Goal: Task Accomplishment & Management: Use online tool/utility

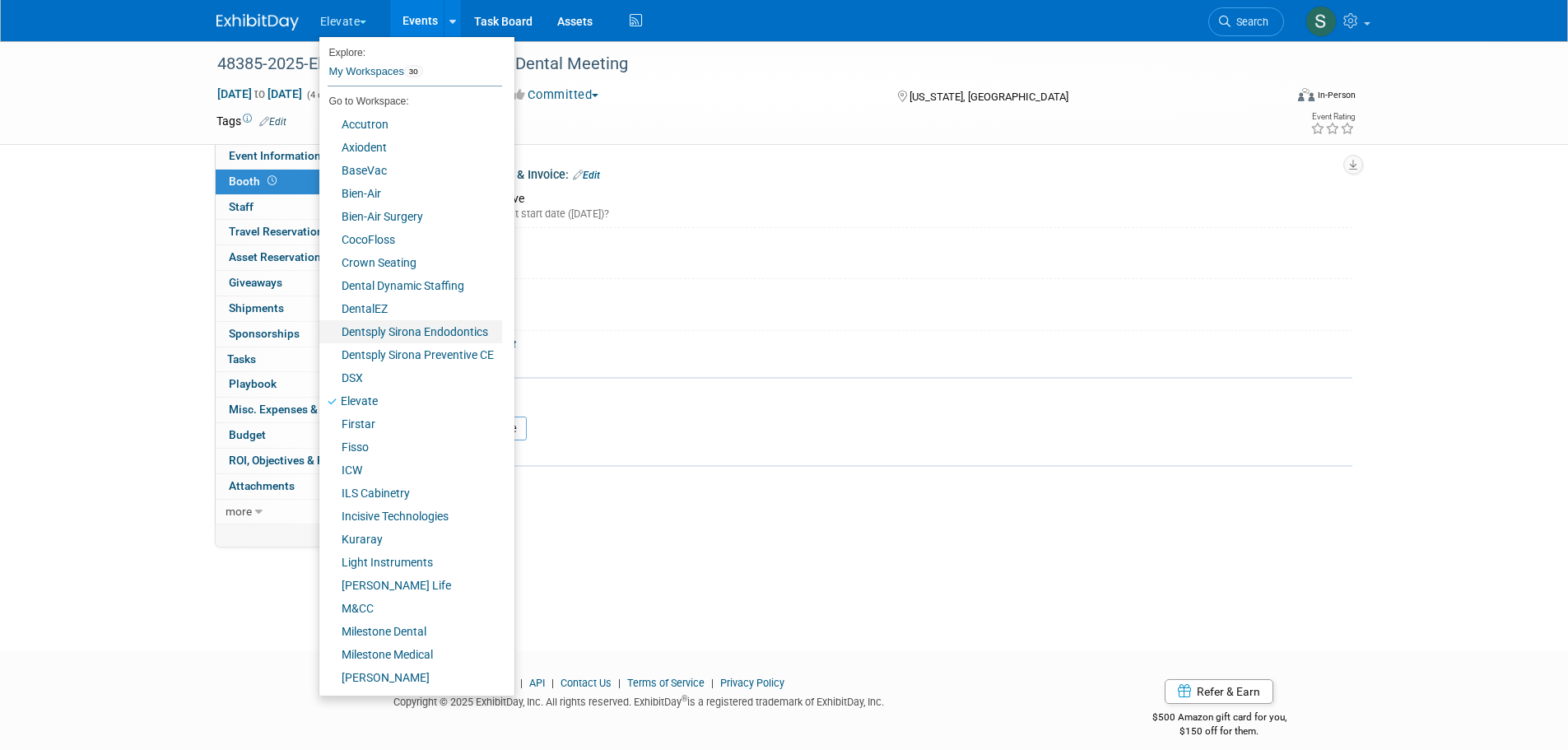
click at [398, 329] on link "Dentsply Sirona Endodontics" at bounding box center [410, 332] width 183 height 23
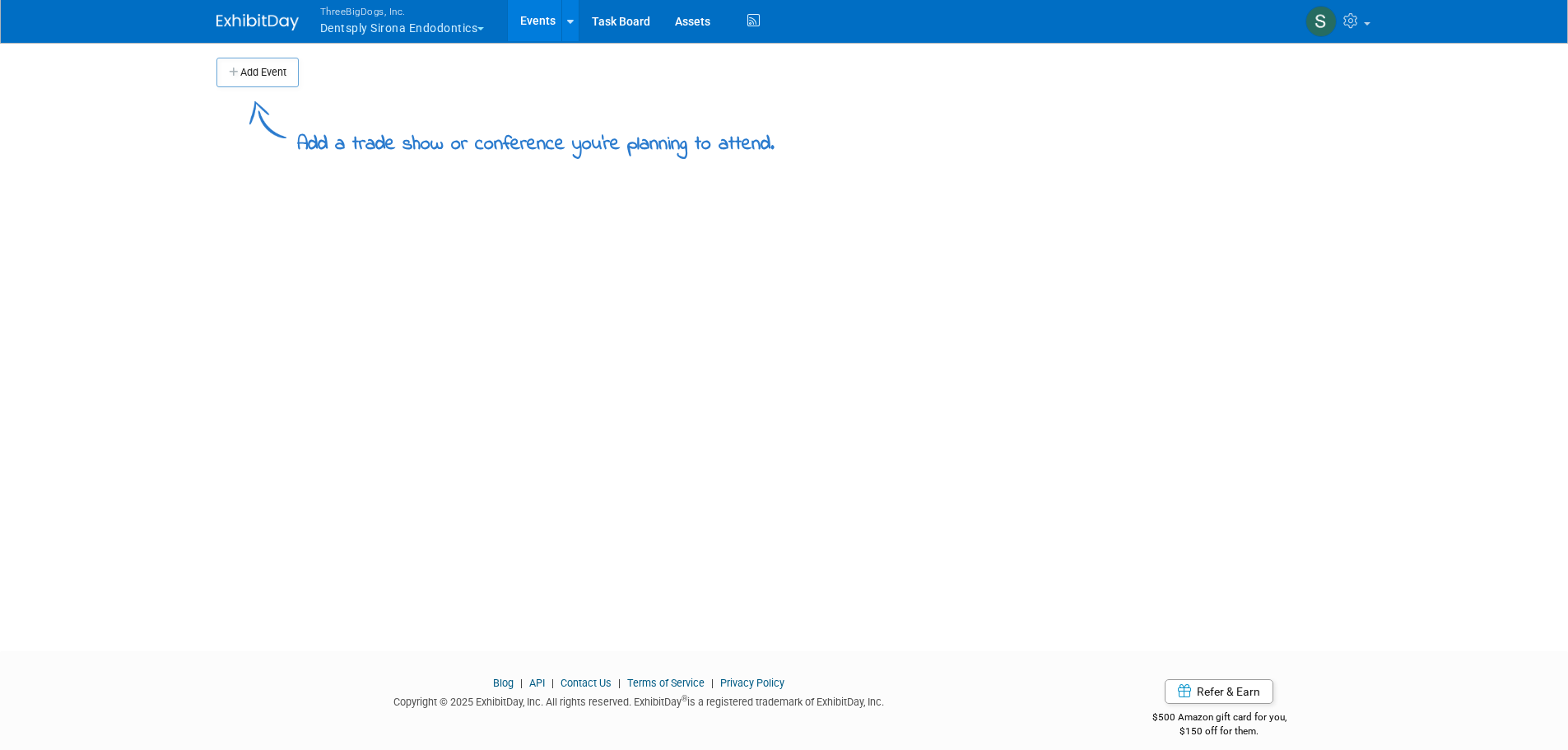
click at [390, 27] on button "ThreeBigDogs, Inc. Dentsply Sirona Endodontics" at bounding box center [411, 21] width 186 height 43
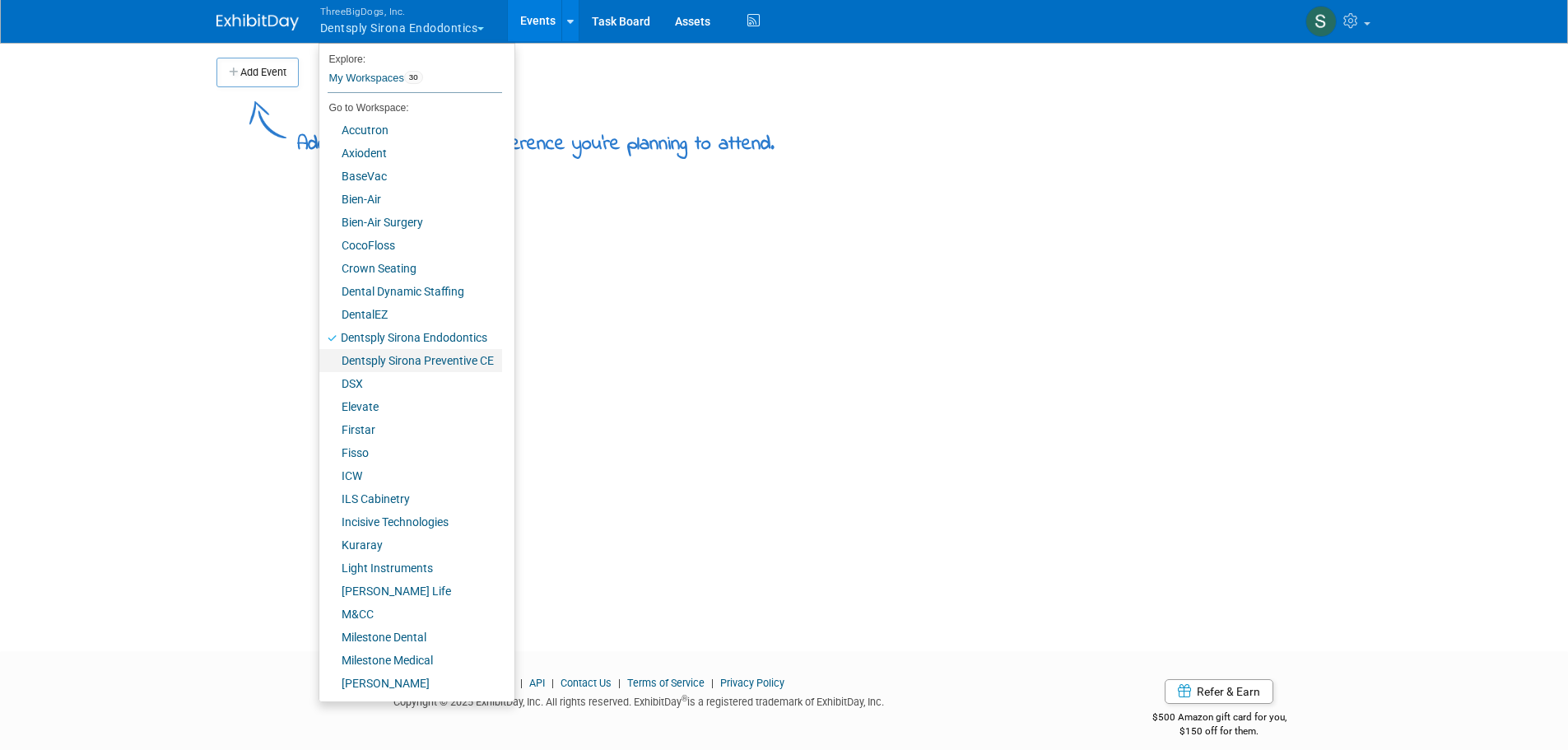
click at [401, 364] on link "Dentsply Sirona Preventive CE" at bounding box center [410, 360] width 183 height 23
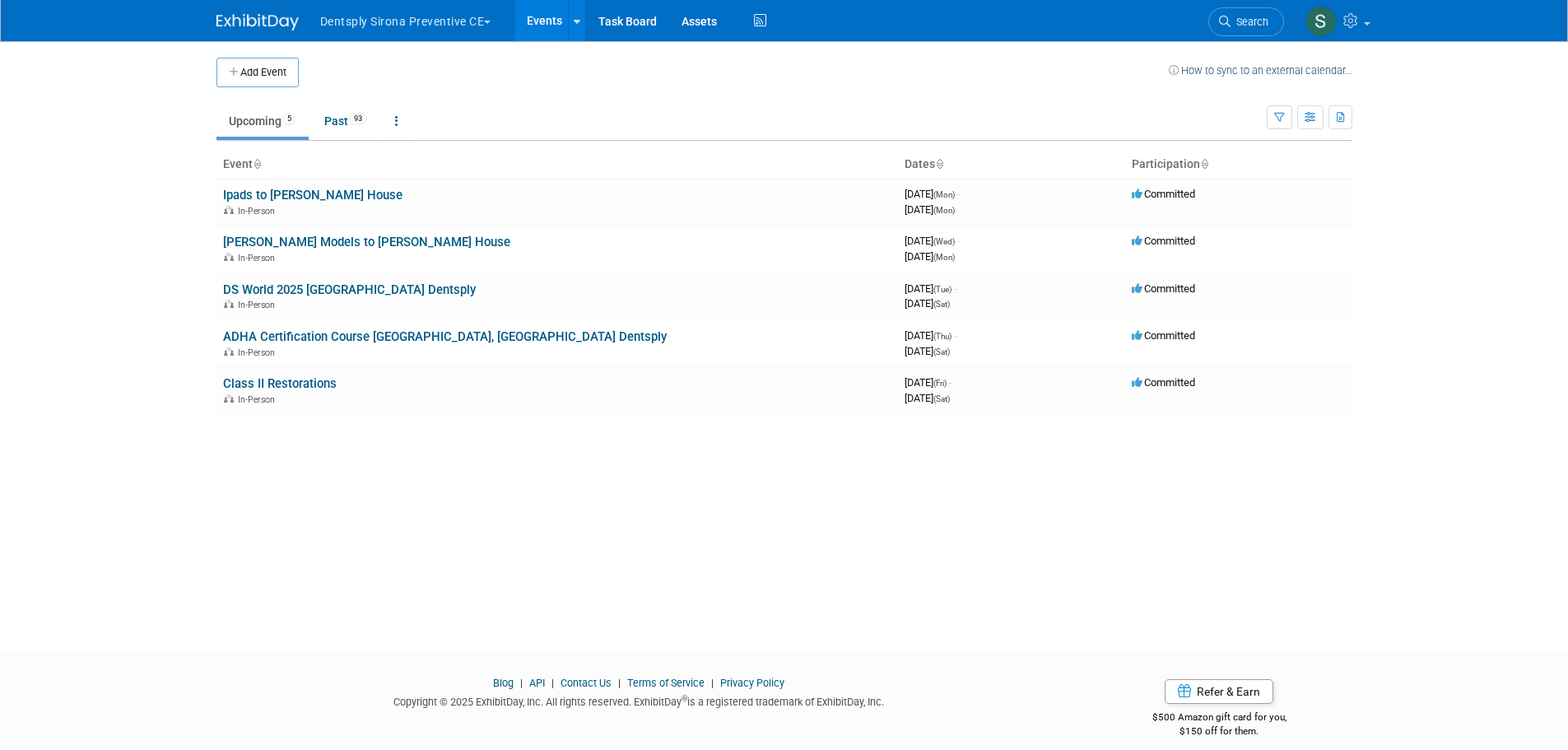
click at [317, 247] on link "[PERSON_NAME] Models to [PERSON_NAME] House" at bounding box center [366, 241] width 287 height 15
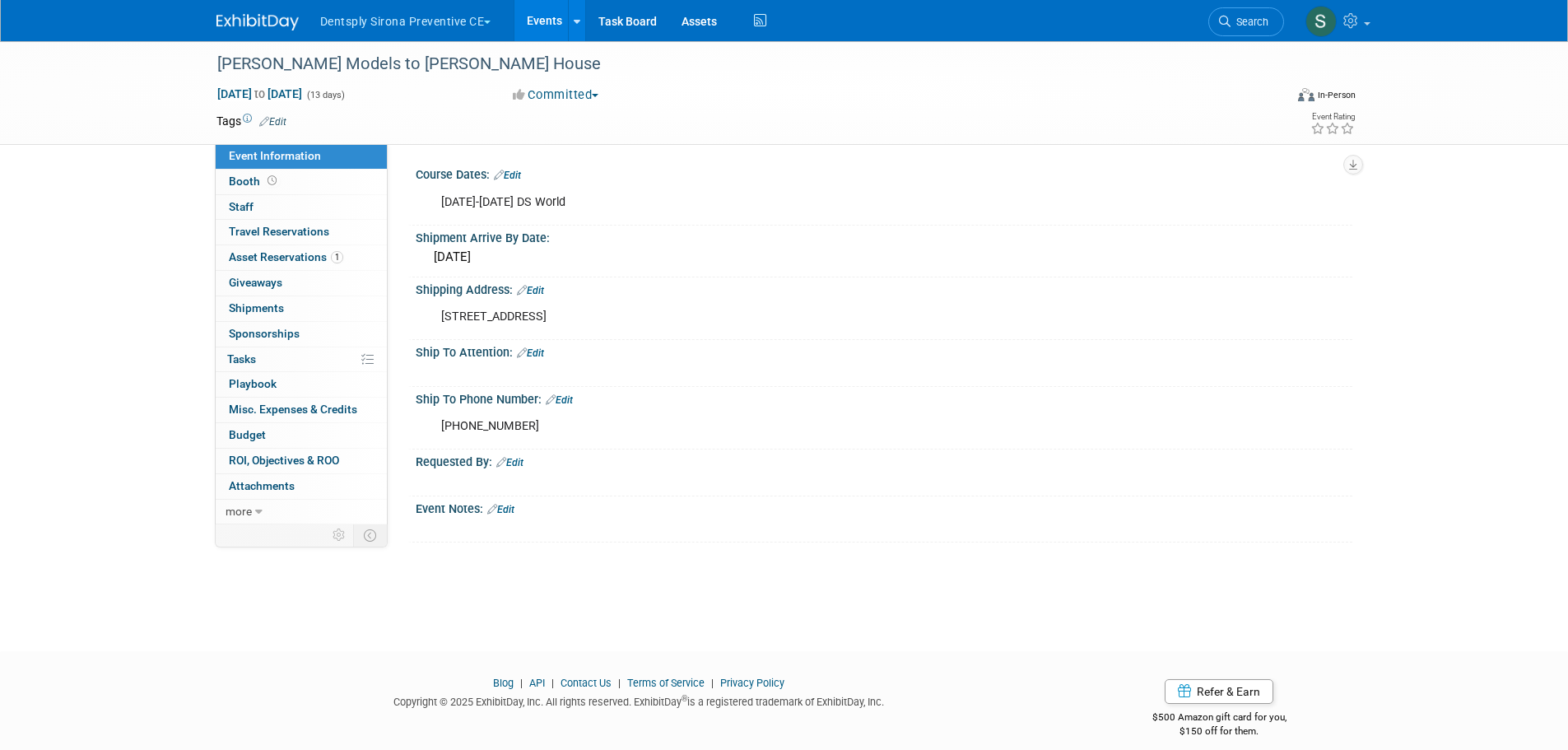
click at [293, 259] on span "Asset Reservations 1" at bounding box center [285, 256] width 114 height 13
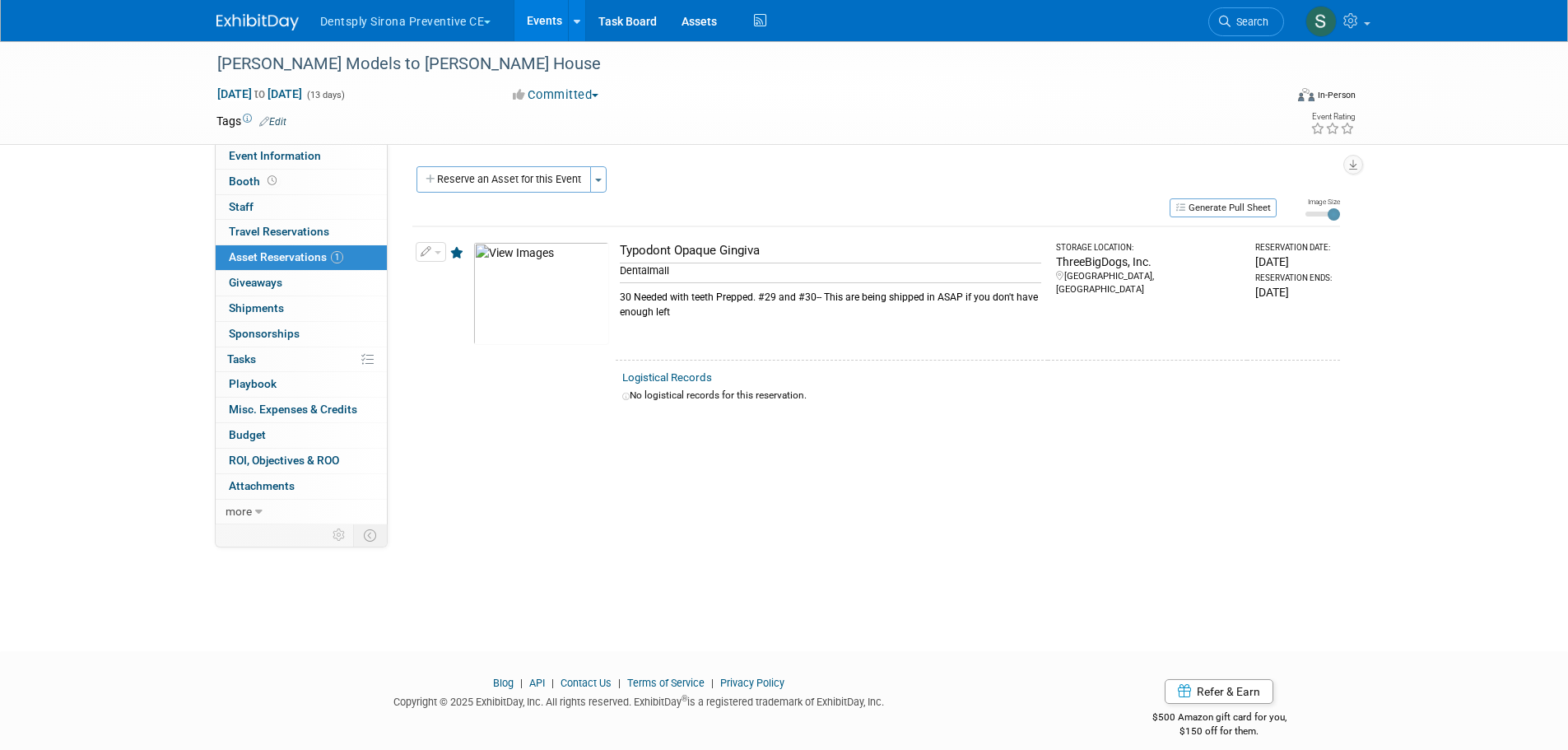
click at [293, 149] on span "Event Information" at bounding box center [274, 155] width 92 height 13
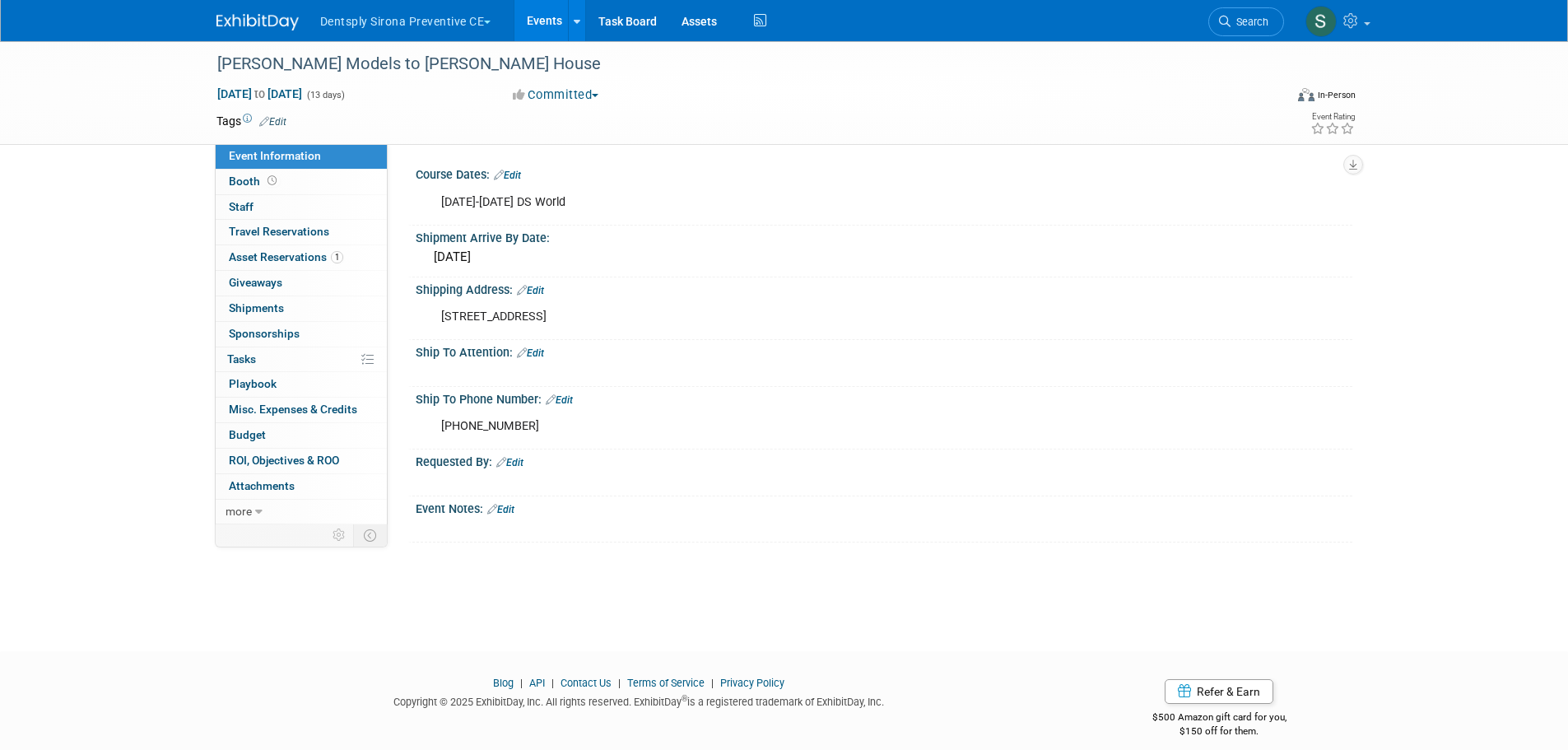
click at [286, 260] on span "Asset Reservations 1" at bounding box center [285, 256] width 114 height 13
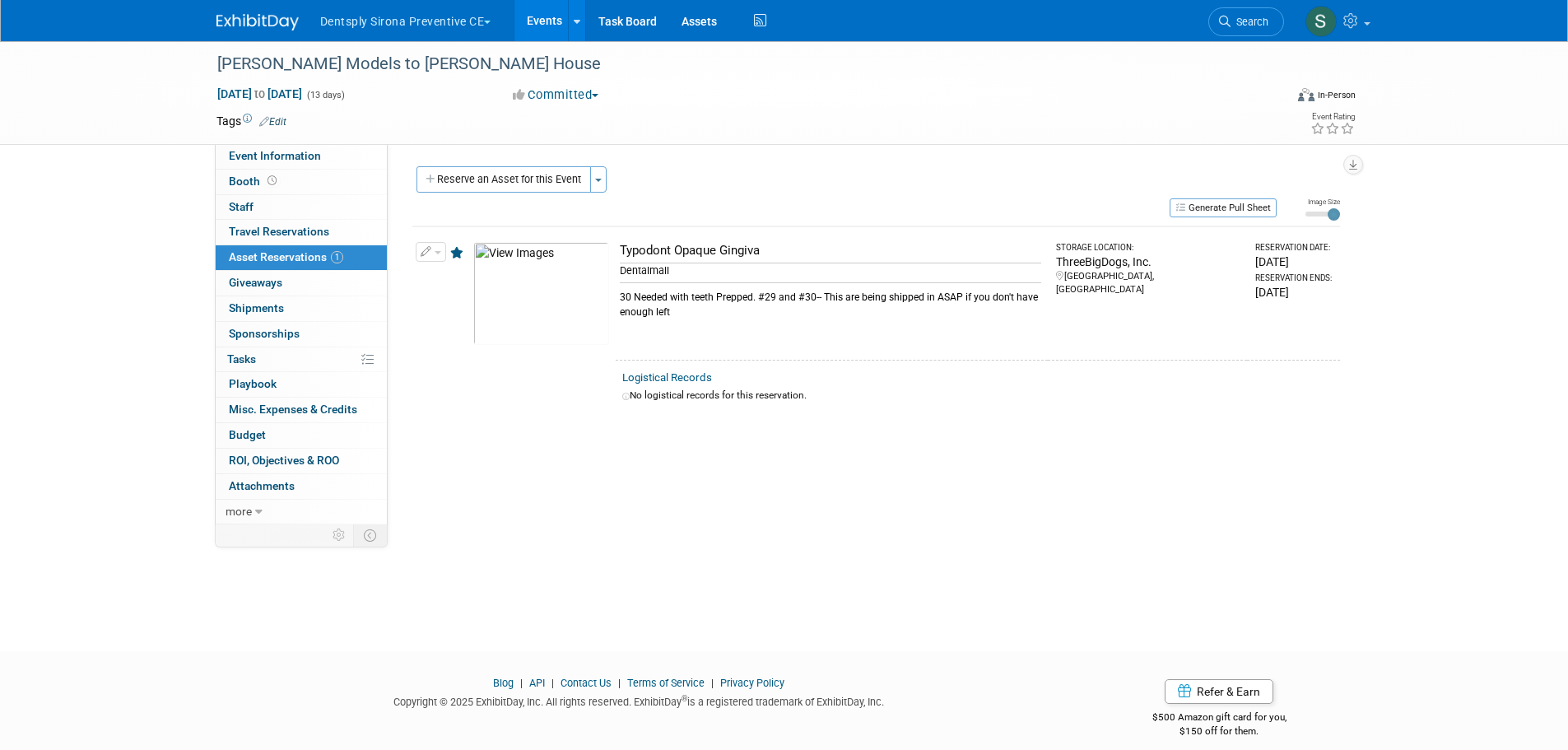
click at [267, 151] on span "Event Information" at bounding box center [274, 155] width 92 height 13
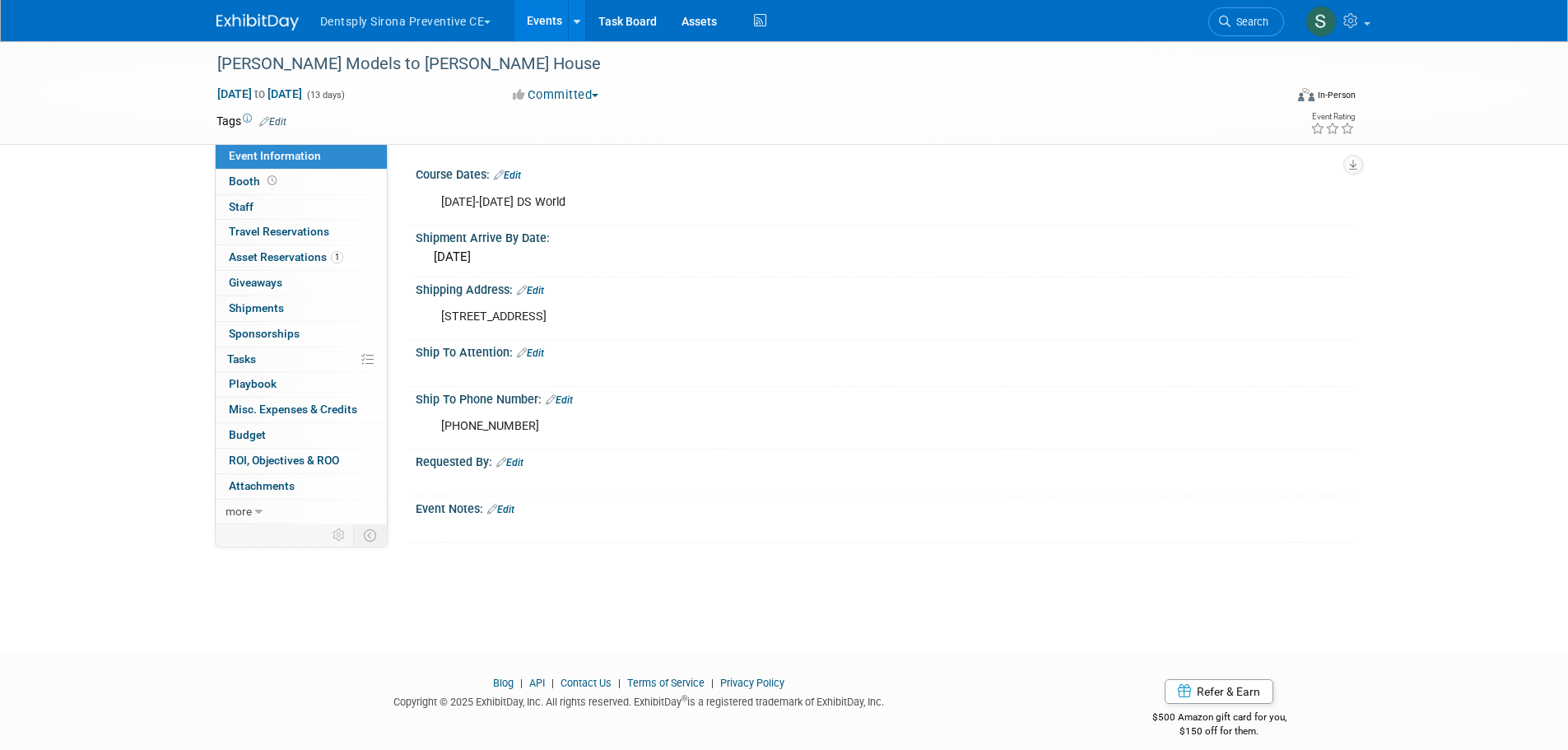
click at [290, 265] on link "1 Asset Reservations 1" at bounding box center [301, 257] width 171 height 24
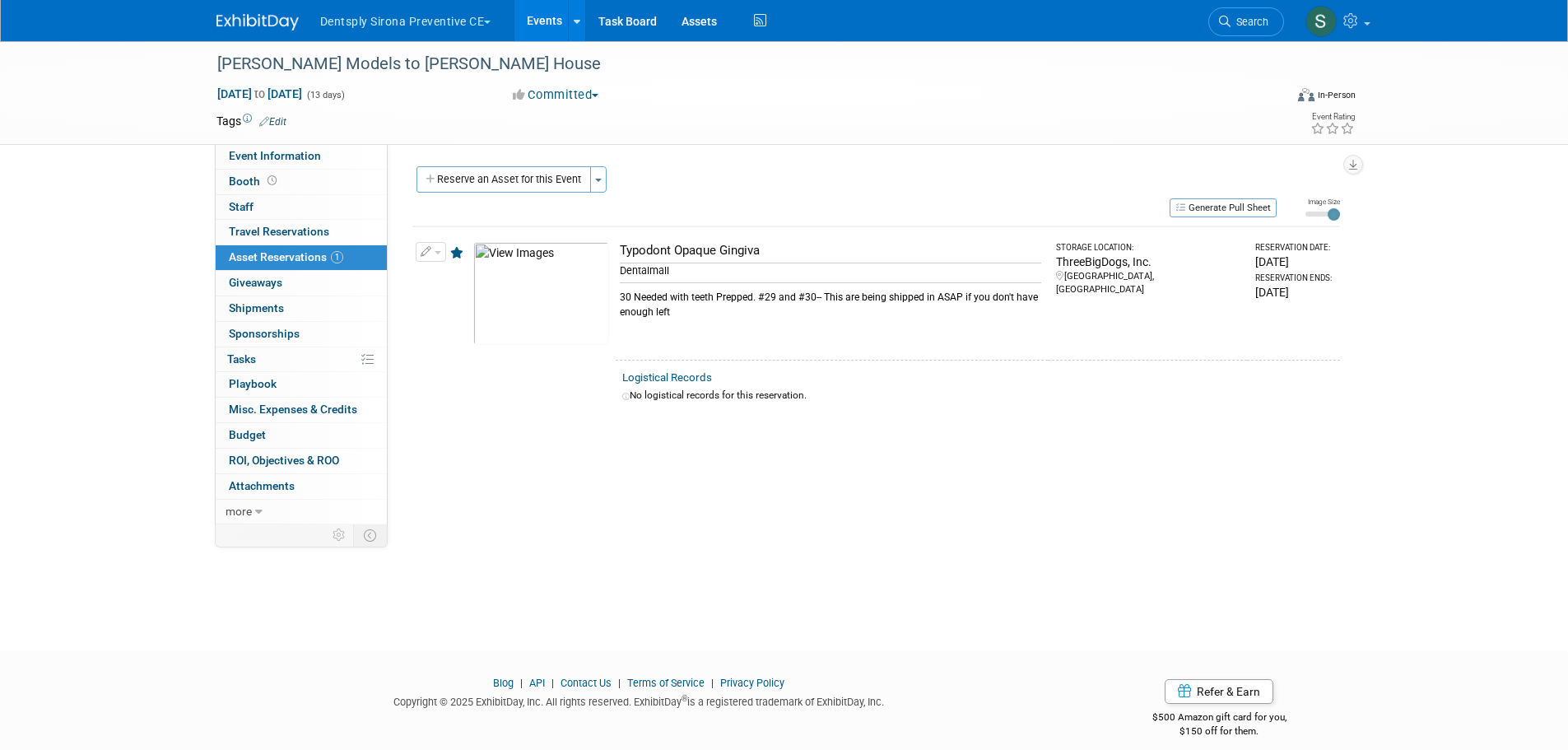
click at [1198, 202] on button "Generate Pull Sheet" at bounding box center [1223, 207] width 107 height 19
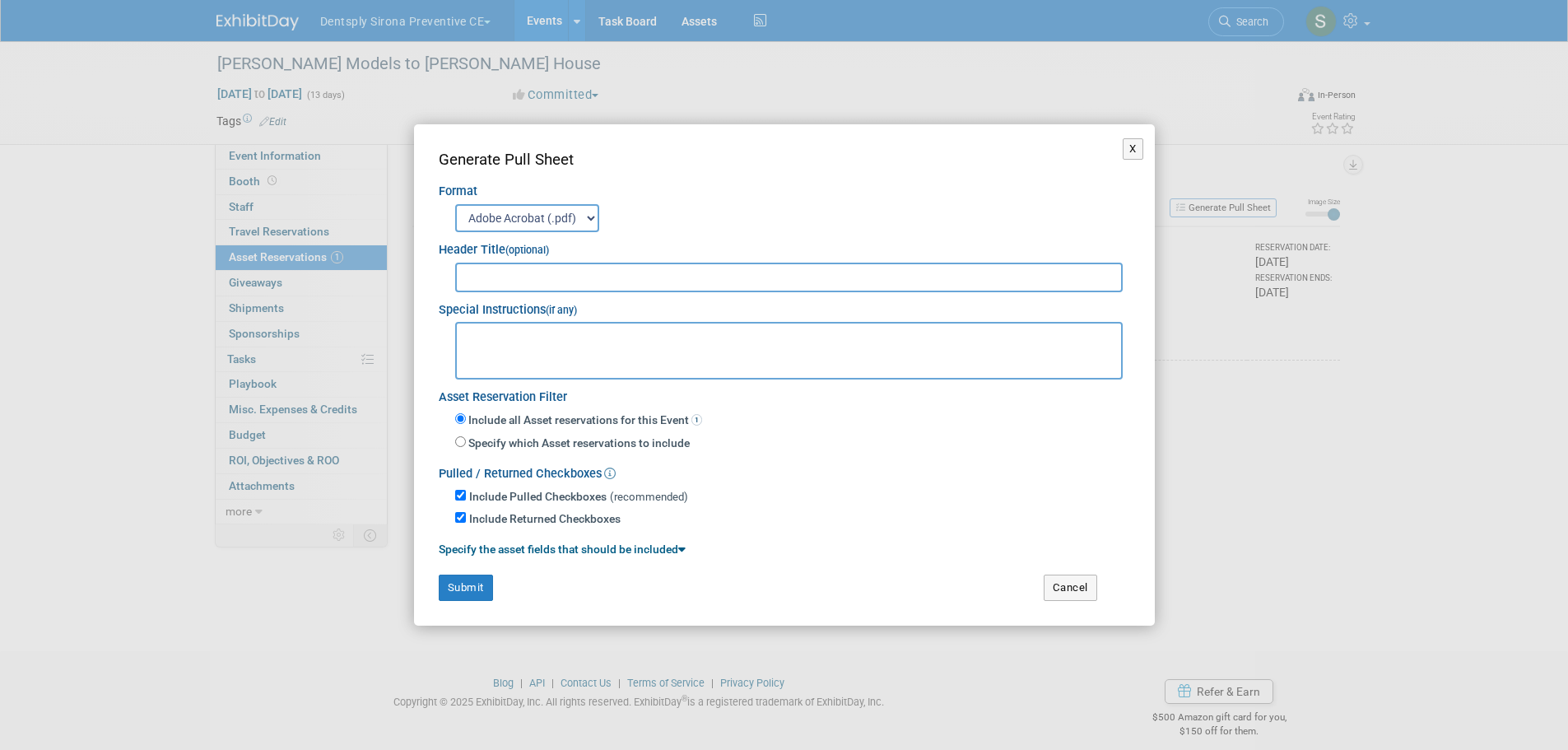
drag, startPoint x: 591, startPoint y: 275, endPoint x: 591, endPoint y: 286, distance: 11.0
click at [591, 275] on input "text" at bounding box center [789, 277] width 668 height 29
type input "Typodonts to Lindsey's House"
click at [568, 335] on textarea at bounding box center [789, 351] width 668 height 58
type textarea "We need to prep and send 30 typodonts with #29 and #30 prepped. New teeth are b…"
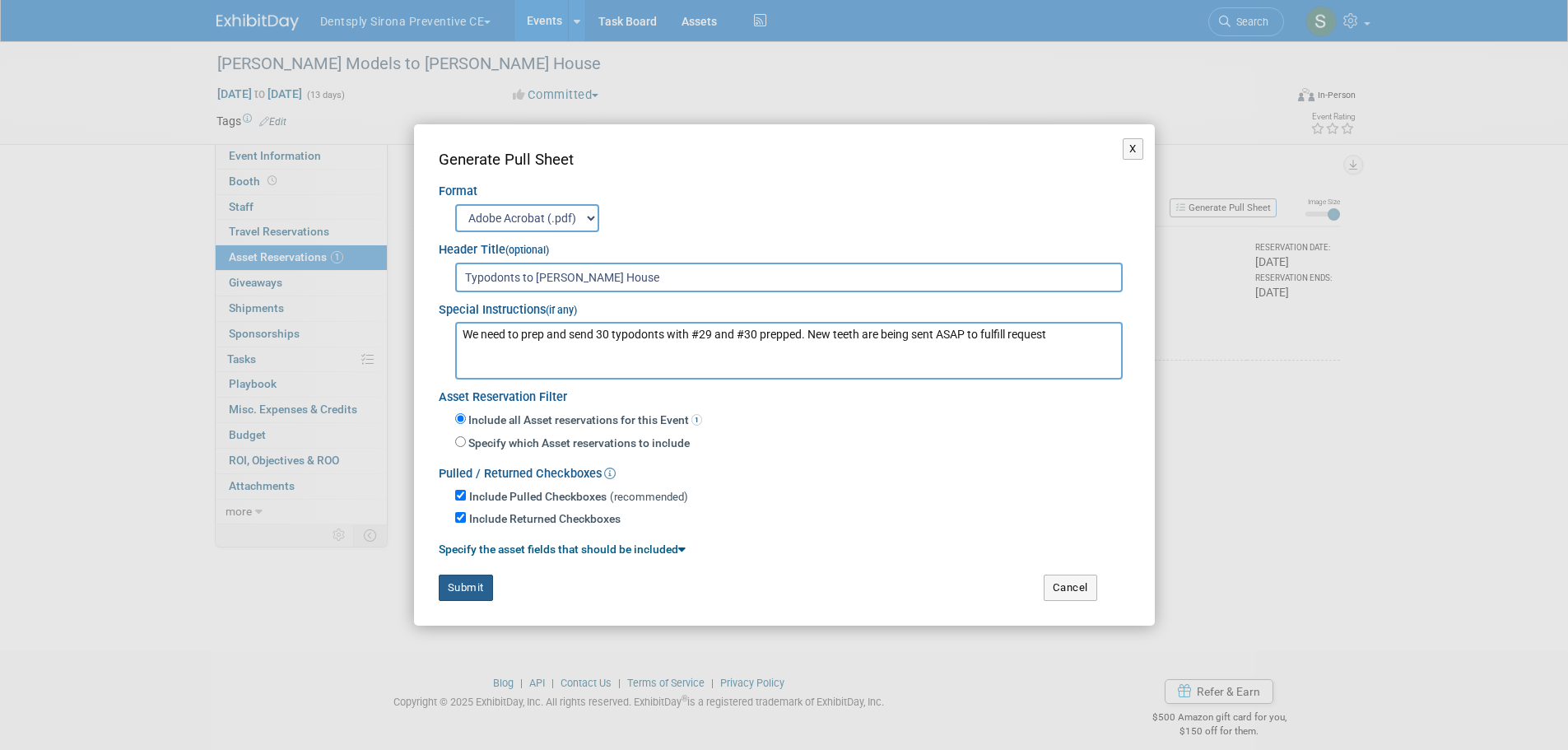
click at [477, 583] on button "Submit" at bounding box center [466, 587] width 55 height 26
